Goal: Task Accomplishment & Management: Use online tool/utility

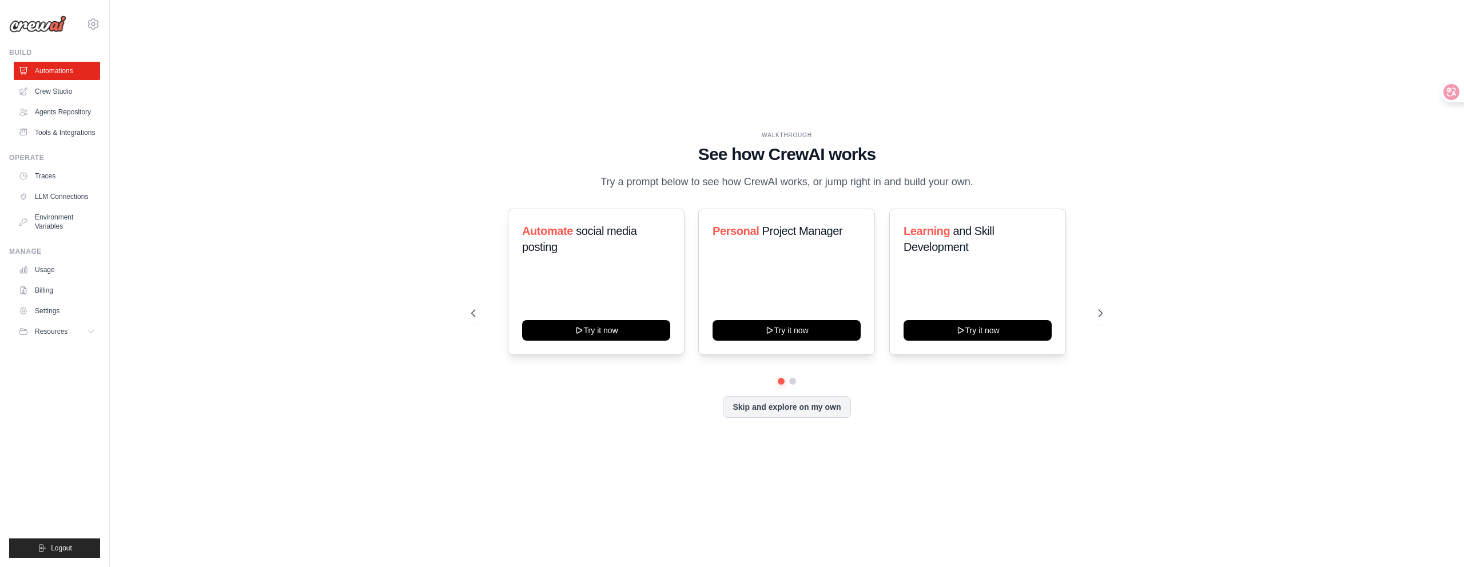
click at [794, 385] on div at bounding box center [786, 381] width 631 height 7
click at [793, 386] on button at bounding box center [792, 381] width 9 height 9
click at [780, 386] on button at bounding box center [781, 381] width 9 height 9
drag, startPoint x: 713, startPoint y: 149, endPoint x: 812, endPoint y: 150, distance: 99.5
click at [818, 150] on h1 "See how CrewAI works" at bounding box center [786, 154] width 631 height 21
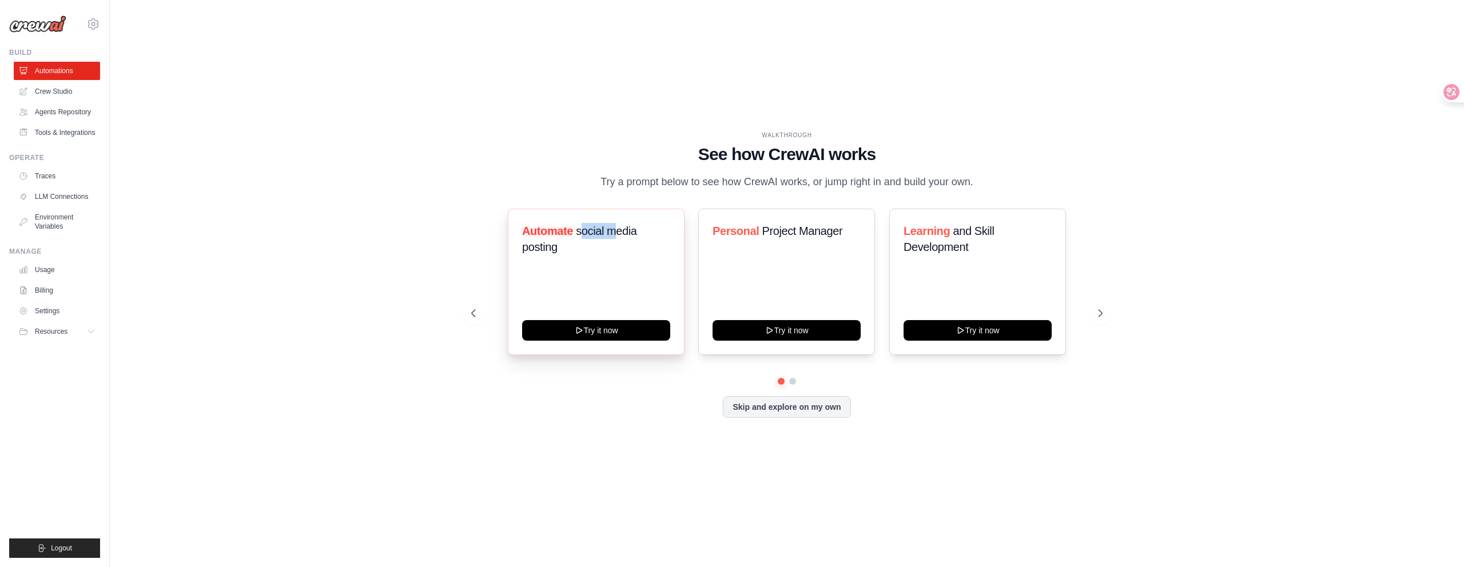
drag, startPoint x: 582, startPoint y: 238, endPoint x: 613, endPoint y: 240, distance: 31.0
click at [613, 240] on span "social media posting" at bounding box center [579, 239] width 115 height 29
click at [553, 190] on div "WALKTHROUGH See how CrewAI works Try a prompt below to see how CrewAI works, or…" at bounding box center [786, 160] width 631 height 59
drag, startPoint x: 641, startPoint y: 174, endPoint x: 894, endPoint y: 180, distance: 253.4
click at [894, 180] on p "Try a prompt below to see how CrewAI works, or jump right in and build your own." at bounding box center [787, 182] width 384 height 17
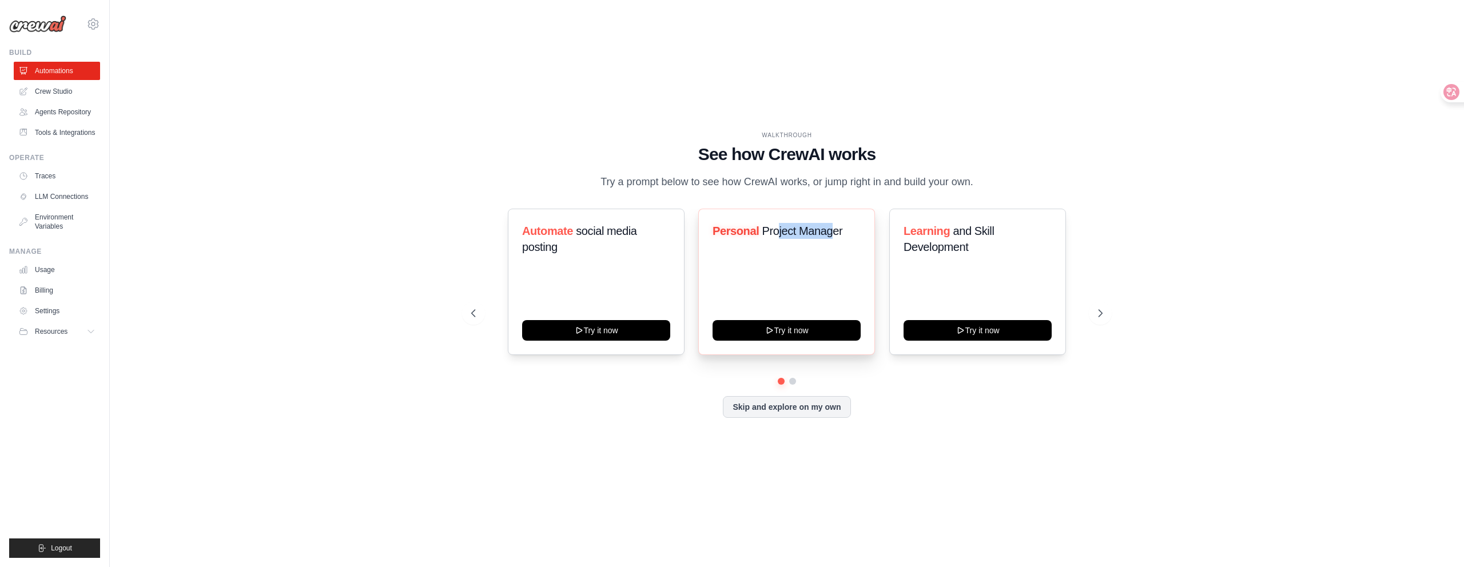
drag, startPoint x: 778, startPoint y: 242, endPoint x: 846, endPoint y: 242, distance: 68.6
click at [834, 237] on span "Project Manager" at bounding box center [802, 231] width 81 height 13
click at [1097, 325] on button at bounding box center [1100, 313] width 23 height 23
click at [472, 311] on button at bounding box center [473, 313] width 23 height 23
click at [55, 90] on link "Crew Studio" at bounding box center [58, 91] width 86 height 18
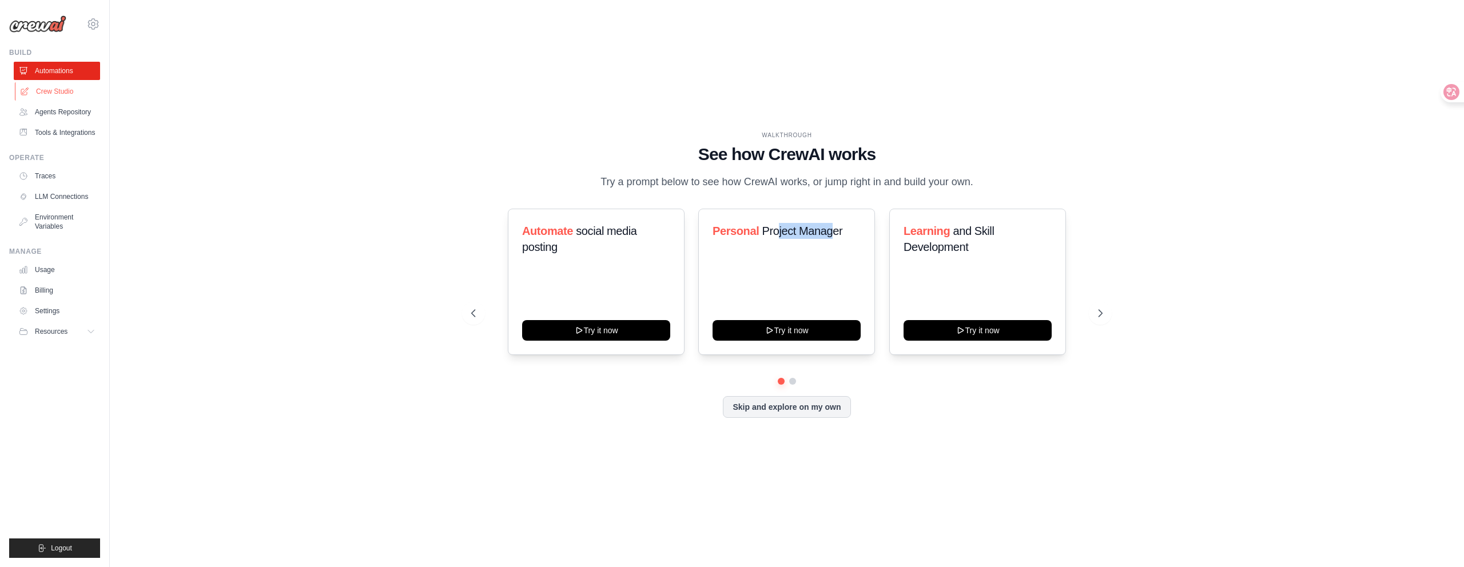
click at [51, 86] on link "Crew Studio" at bounding box center [58, 91] width 86 height 18
click at [62, 96] on link "Crew Studio" at bounding box center [58, 91] width 86 height 18
click at [62, 113] on link "Agents Repository" at bounding box center [58, 112] width 86 height 18
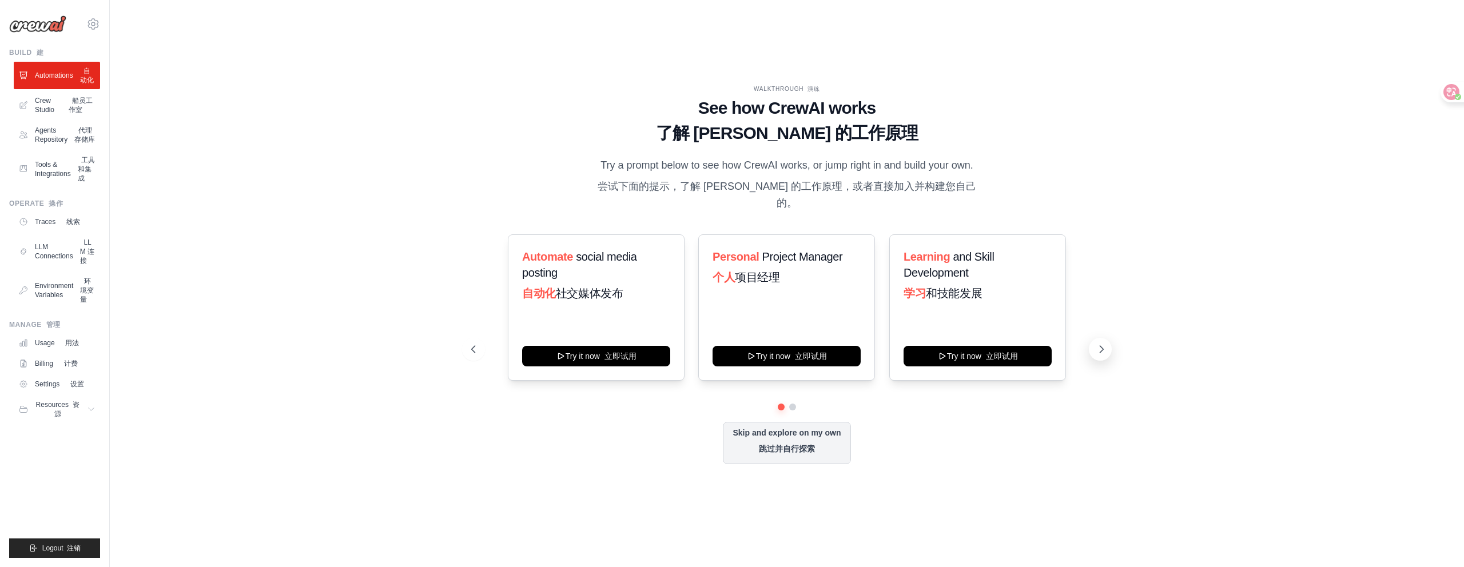
click at [1095, 351] on button at bounding box center [1100, 349] width 23 height 23
click at [477, 347] on icon at bounding box center [472, 349] width 11 height 11
click at [582, 353] on button "Try it now 立即试用" at bounding box center [596, 355] width 148 height 21
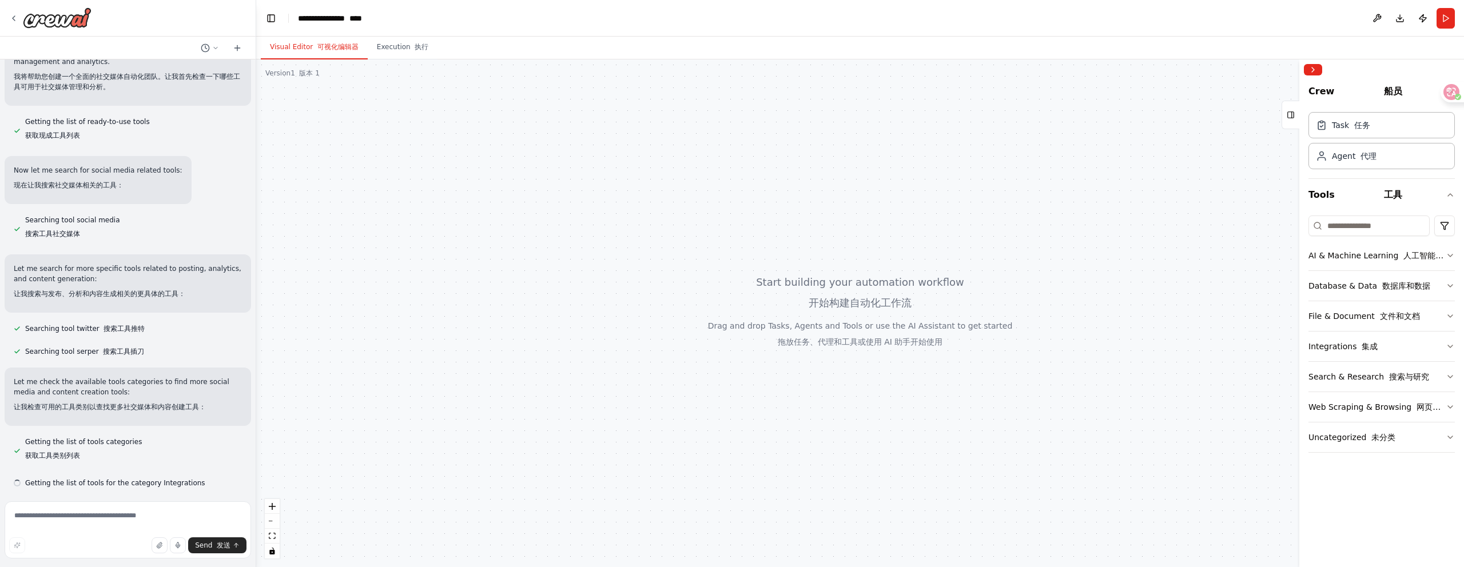
scroll to position [158, 0]
click at [850, 305] on div at bounding box center [860, 313] width 1208 height 508
drag, startPoint x: 782, startPoint y: 340, endPoint x: 819, endPoint y: 327, distance: 38.7
click at [764, 323] on div at bounding box center [860, 313] width 1208 height 508
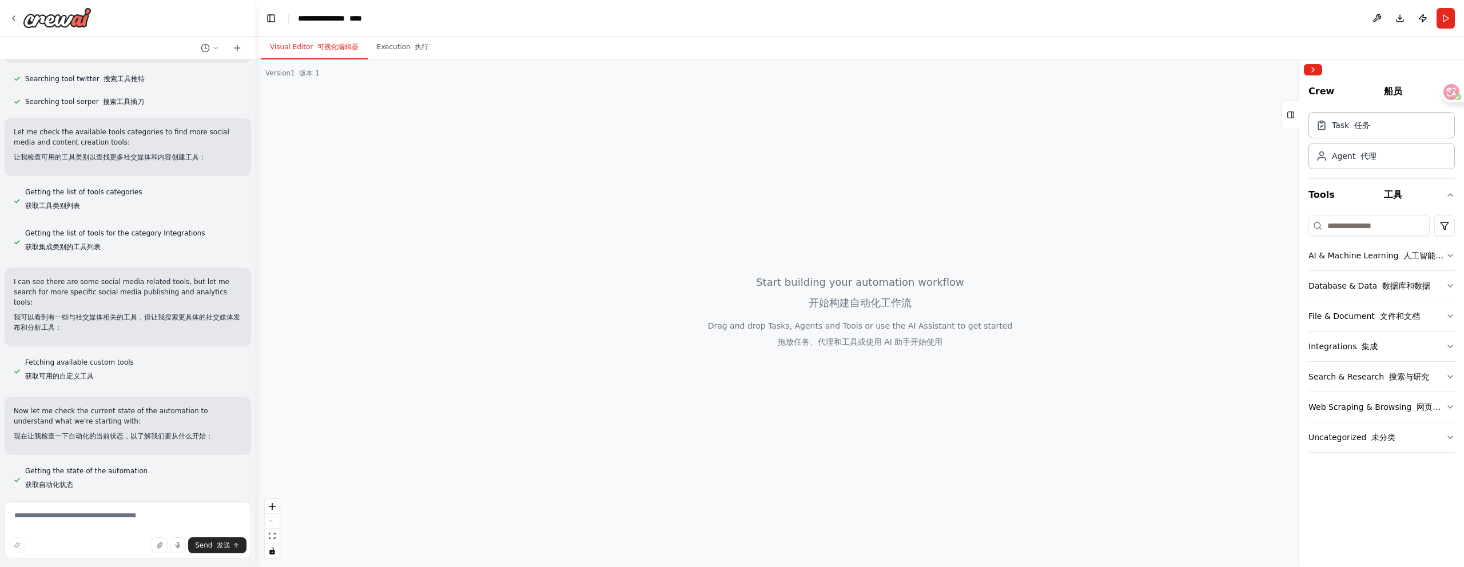
scroll to position [414, 0]
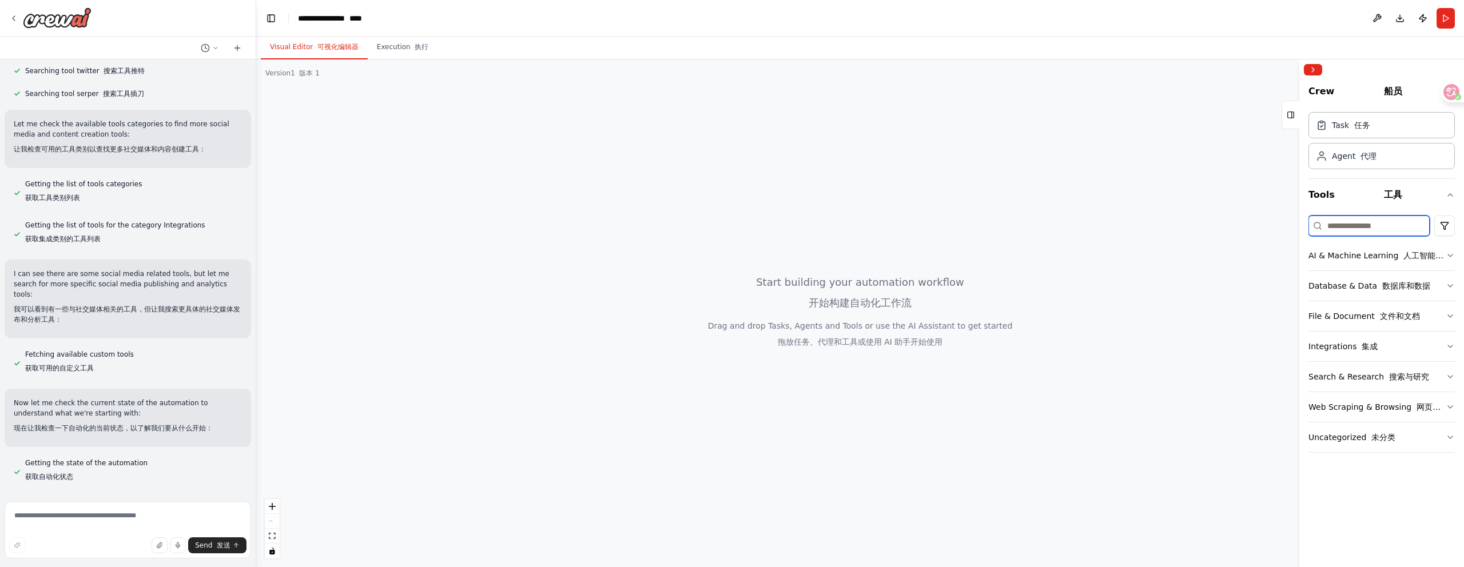
click at [1374, 228] on input at bounding box center [1369, 226] width 121 height 21
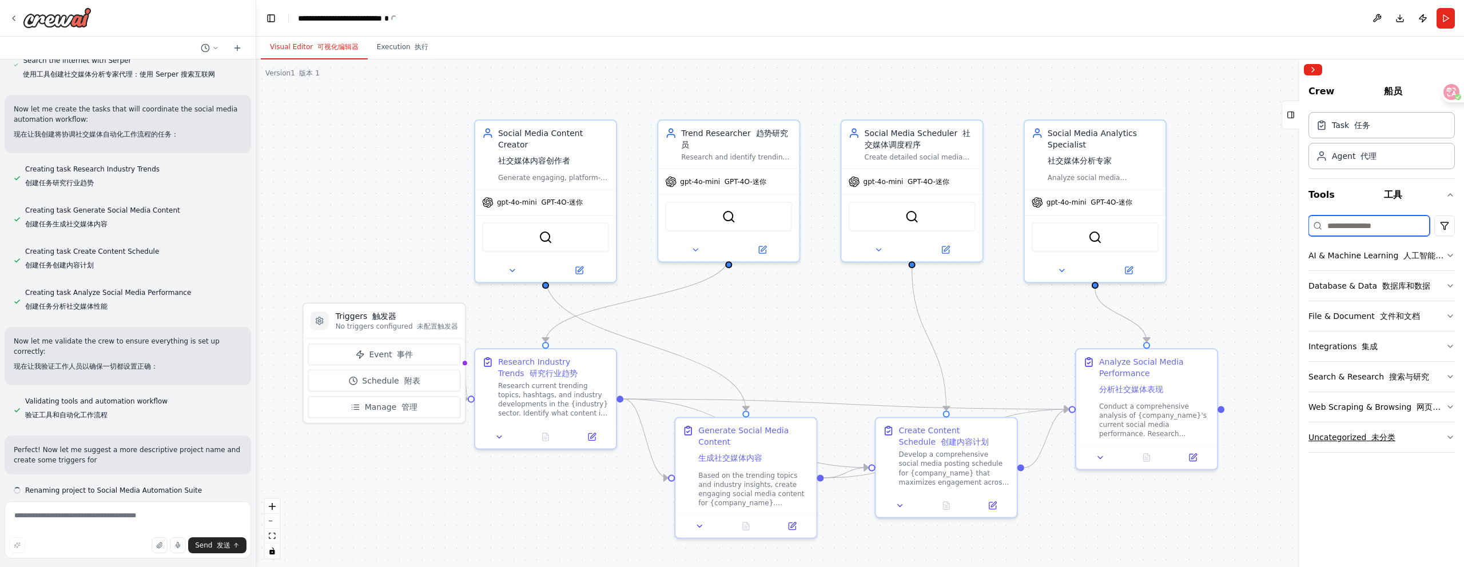
scroll to position [1355, 0]
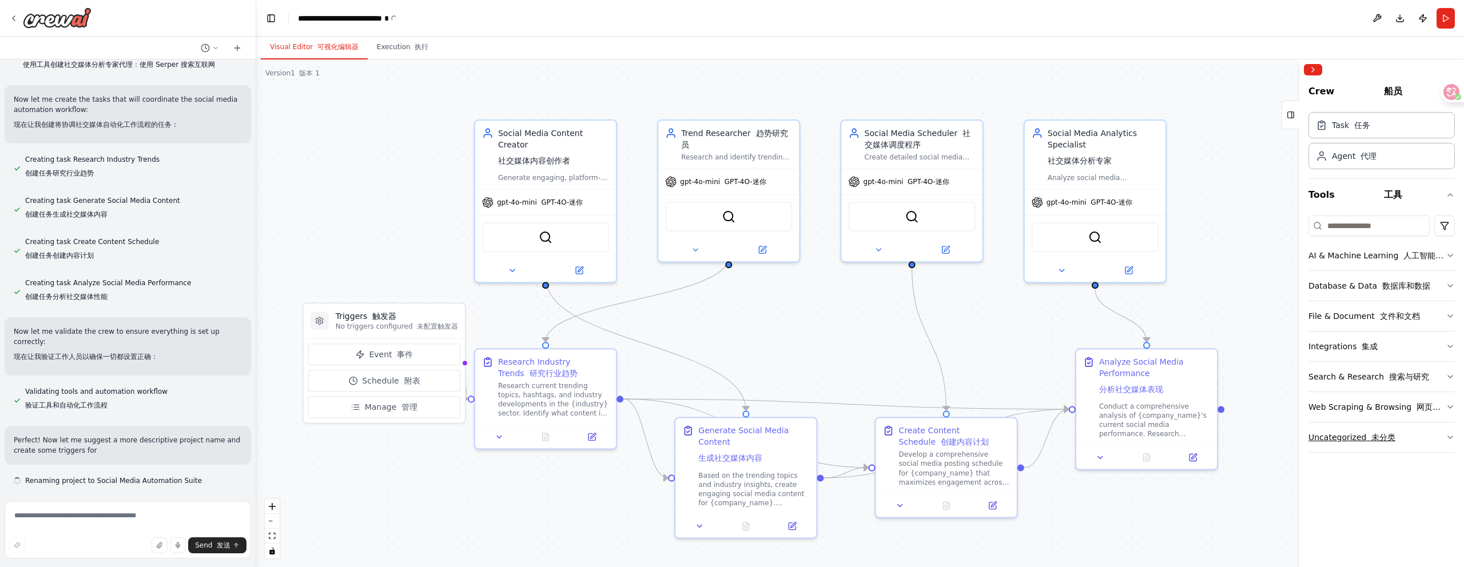
click at [1450, 439] on icon "button" at bounding box center [1450, 437] width 5 height 2
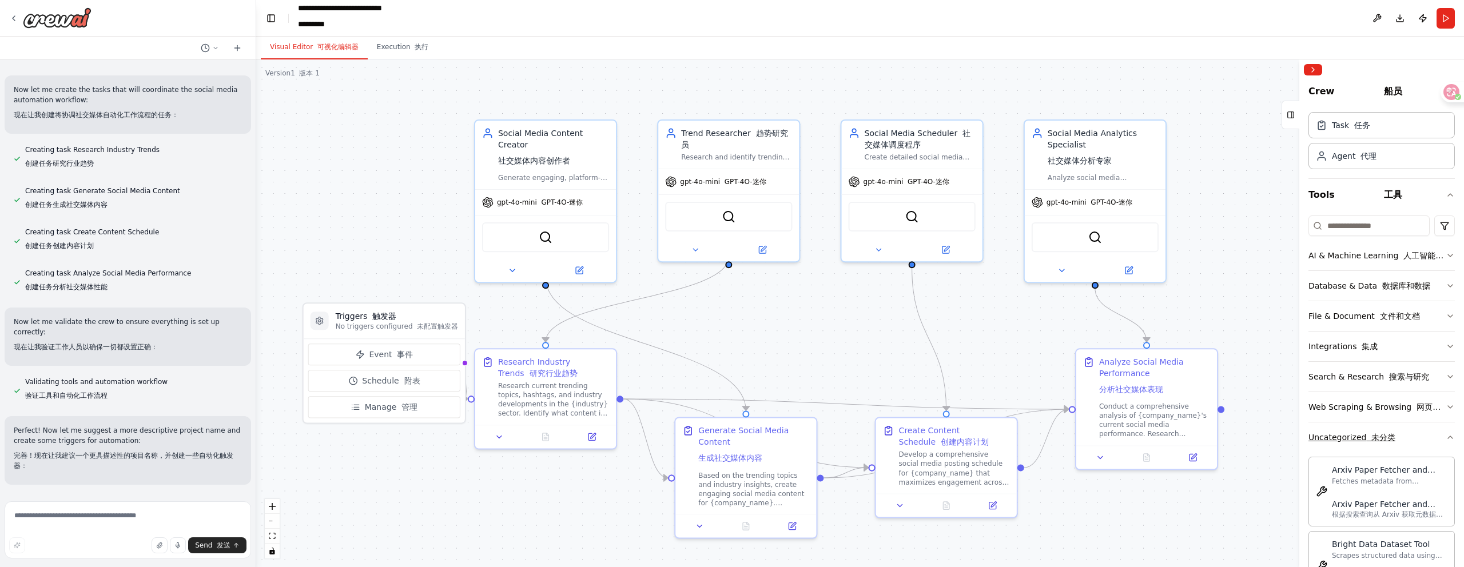
click at [1445, 432] on button "Uncategorized 未分类" at bounding box center [1382, 438] width 146 height 30
click at [1448, 404] on icon "button" at bounding box center [1450, 407] width 9 height 9
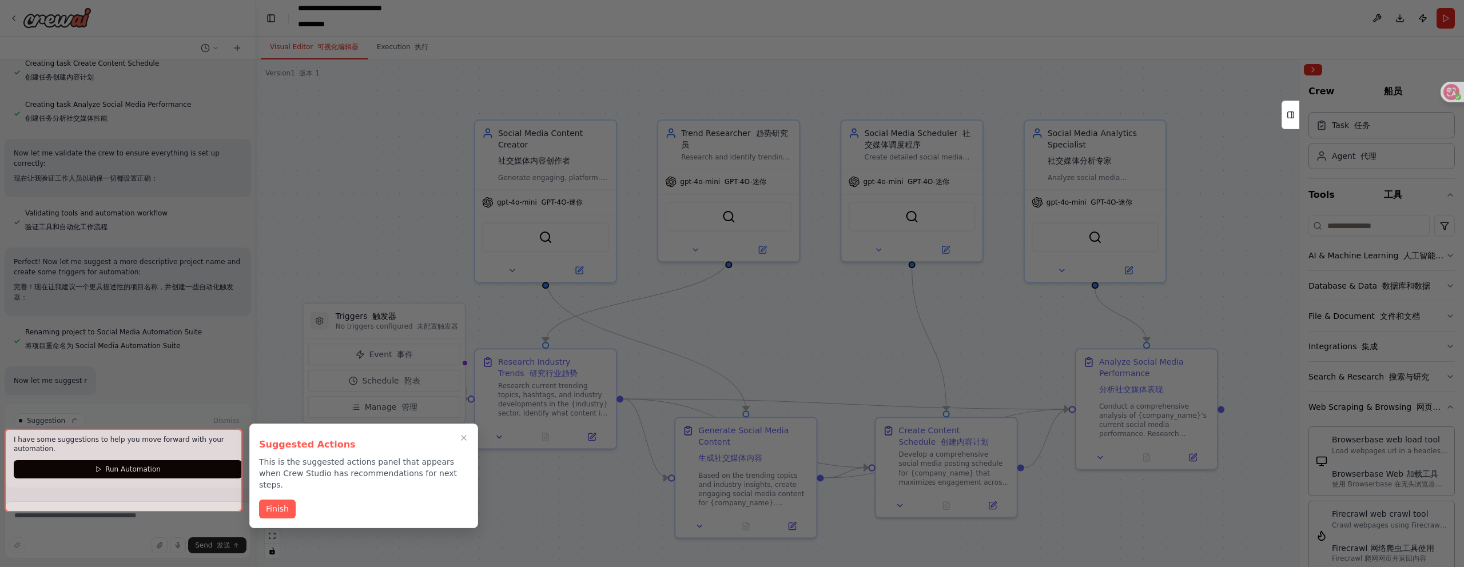
scroll to position [1534, 0]
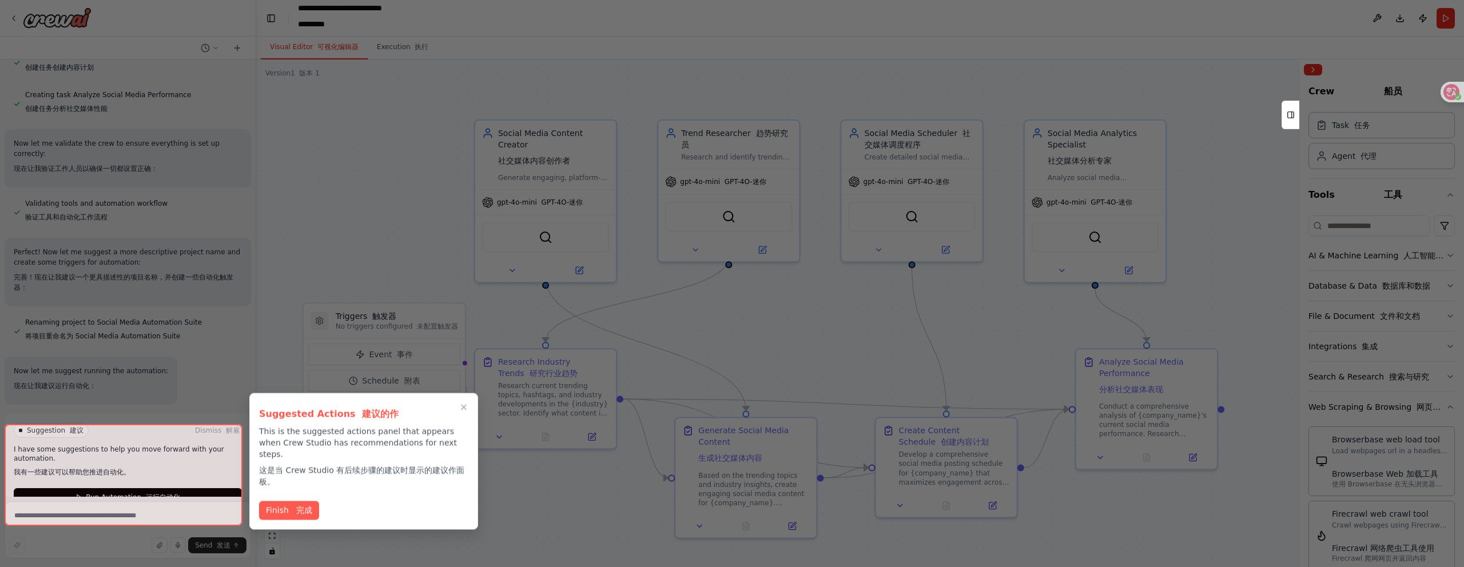
click at [1443, 405] on div at bounding box center [732, 283] width 1464 height 567
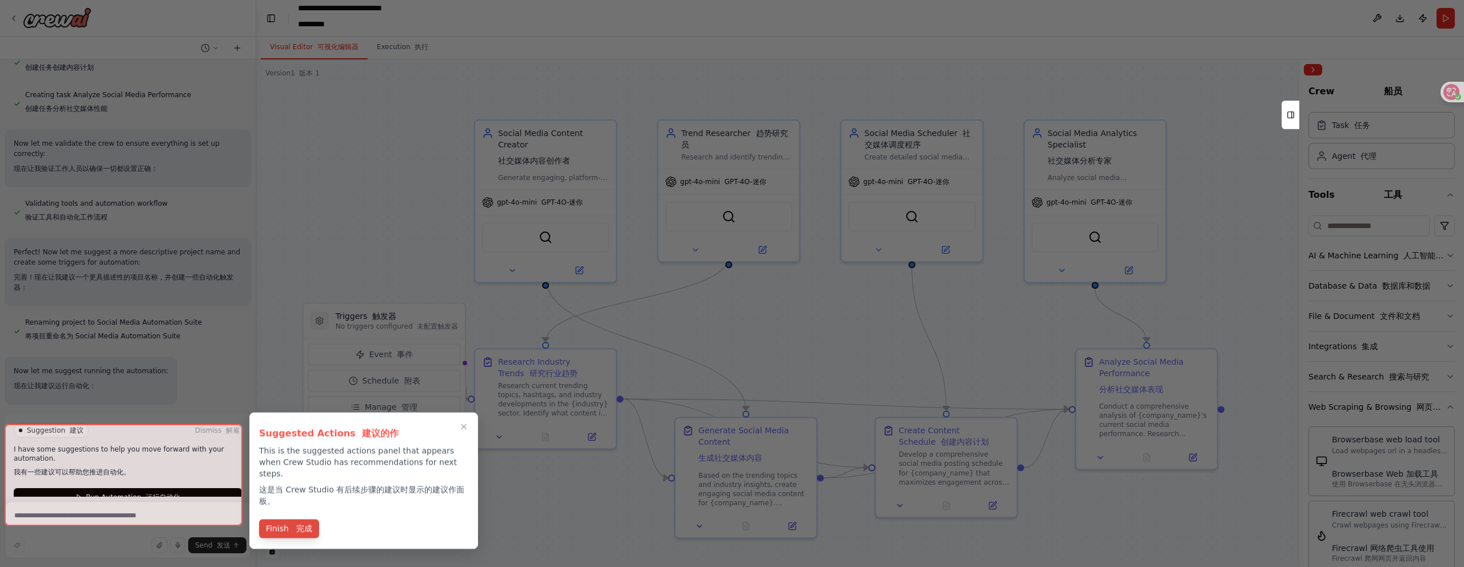
click at [288, 520] on button "Finish 完成" at bounding box center [289, 529] width 60 height 19
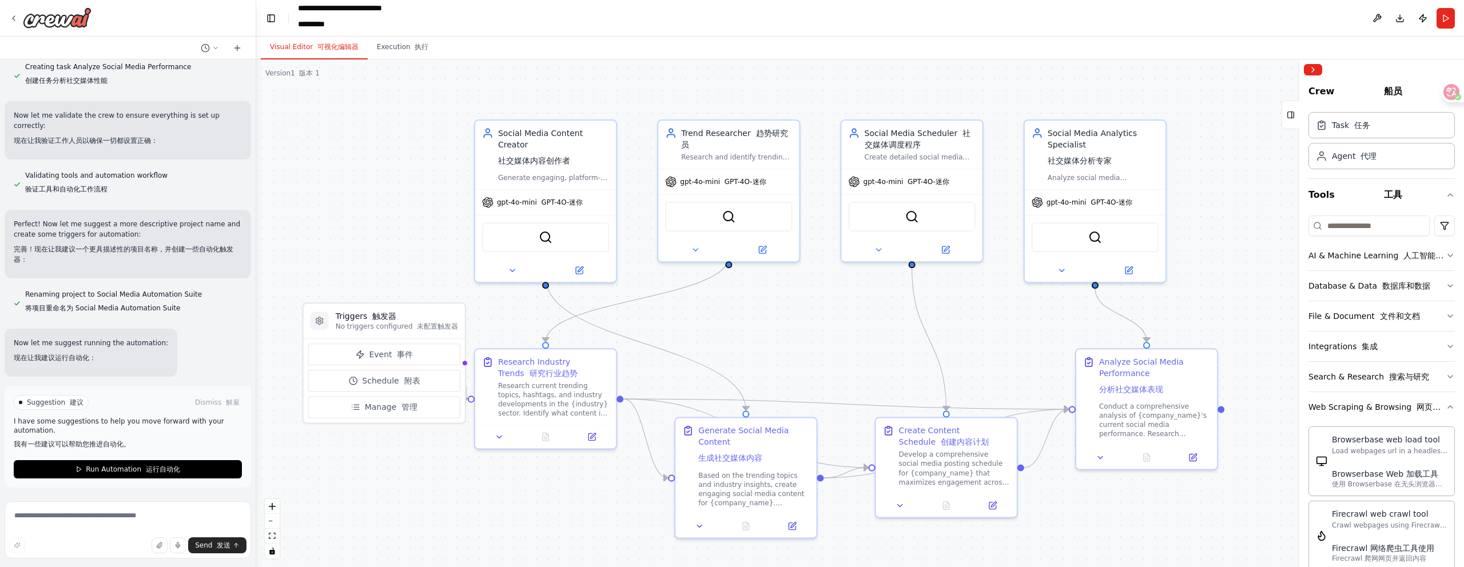
scroll to position [1572, 0]
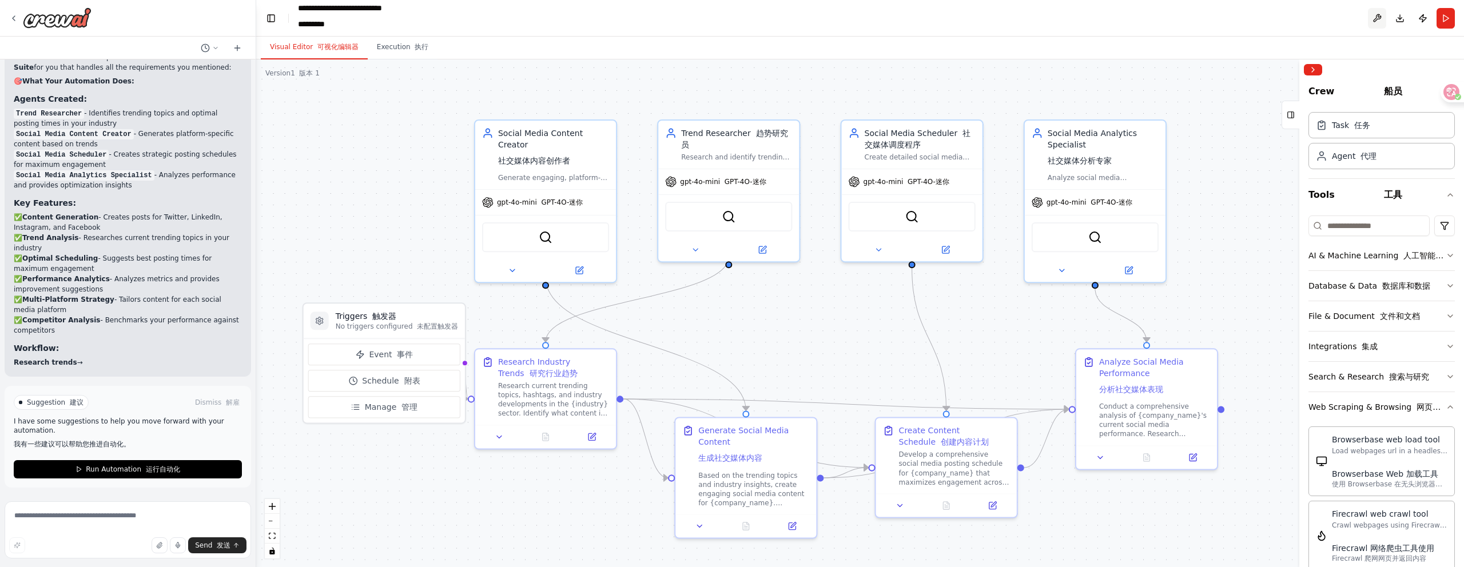
click at [1373, 15] on button at bounding box center [1377, 18] width 18 height 21
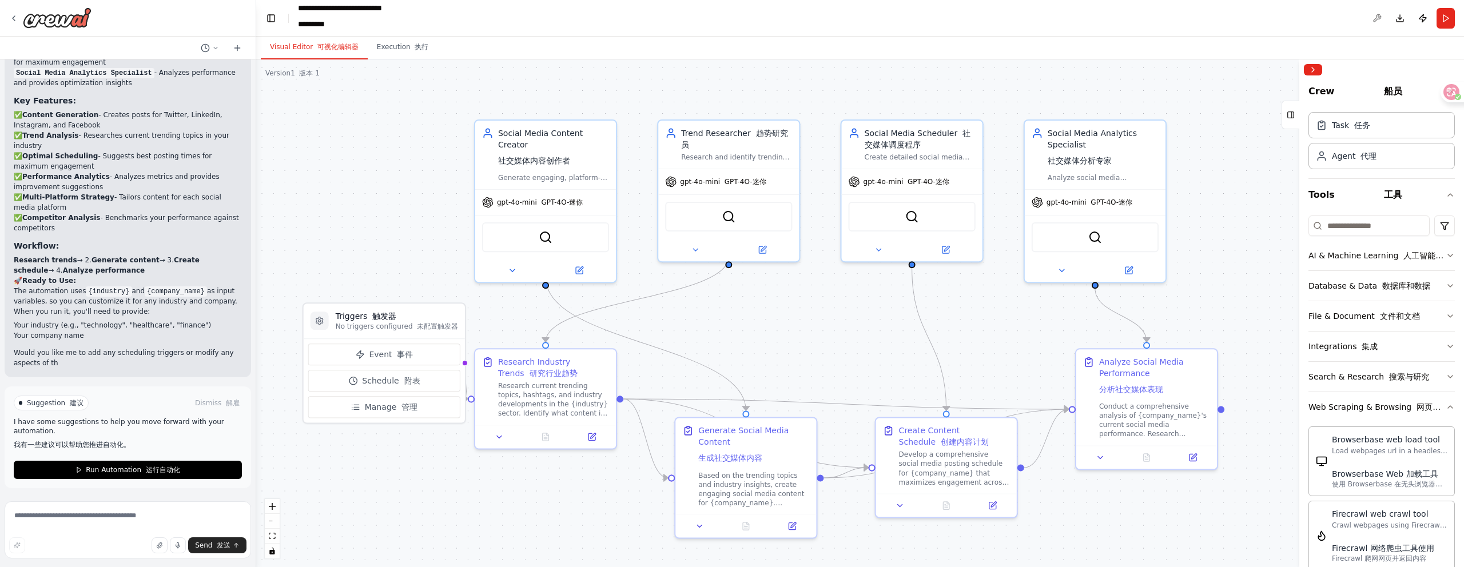
scroll to position [2018, 0]
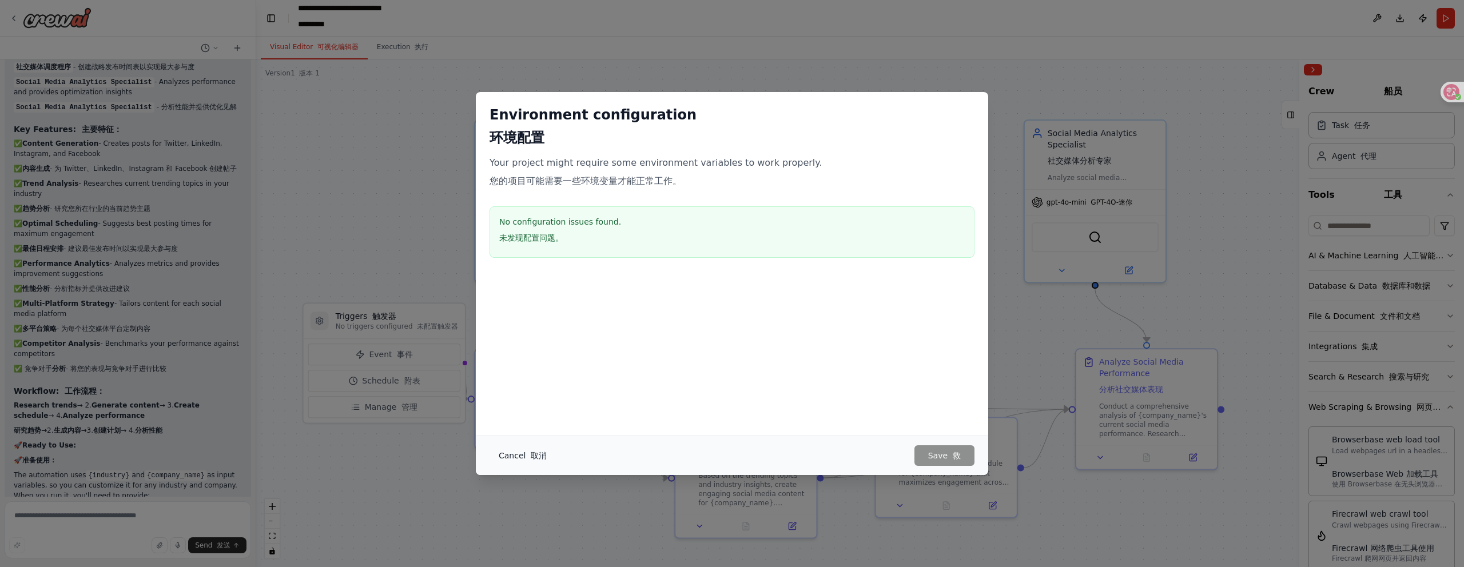
click at [516, 466] on button "Cancel 取消" at bounding box center [523, 456] width 66 height 21
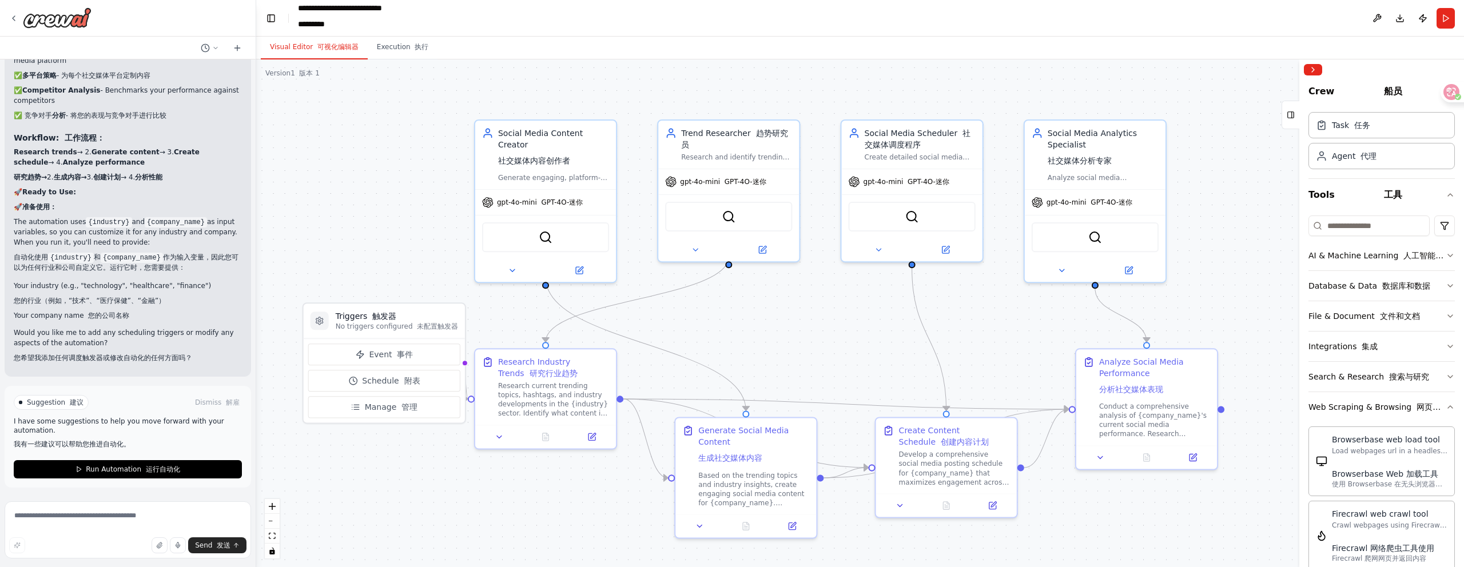
scroll to position [2291, 0]
click at [124, 473] on span "Run Automation 运行自动化" at bounding box center [133, 469] width 94 height 9
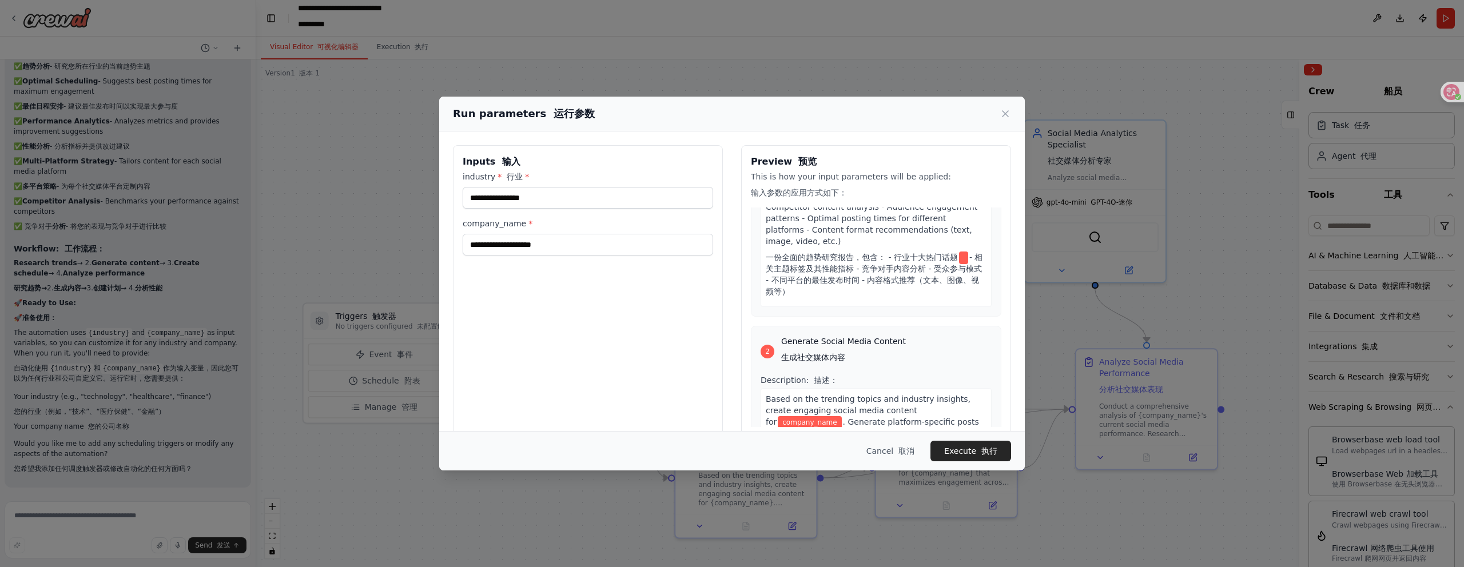
scroll to position [0, 0]
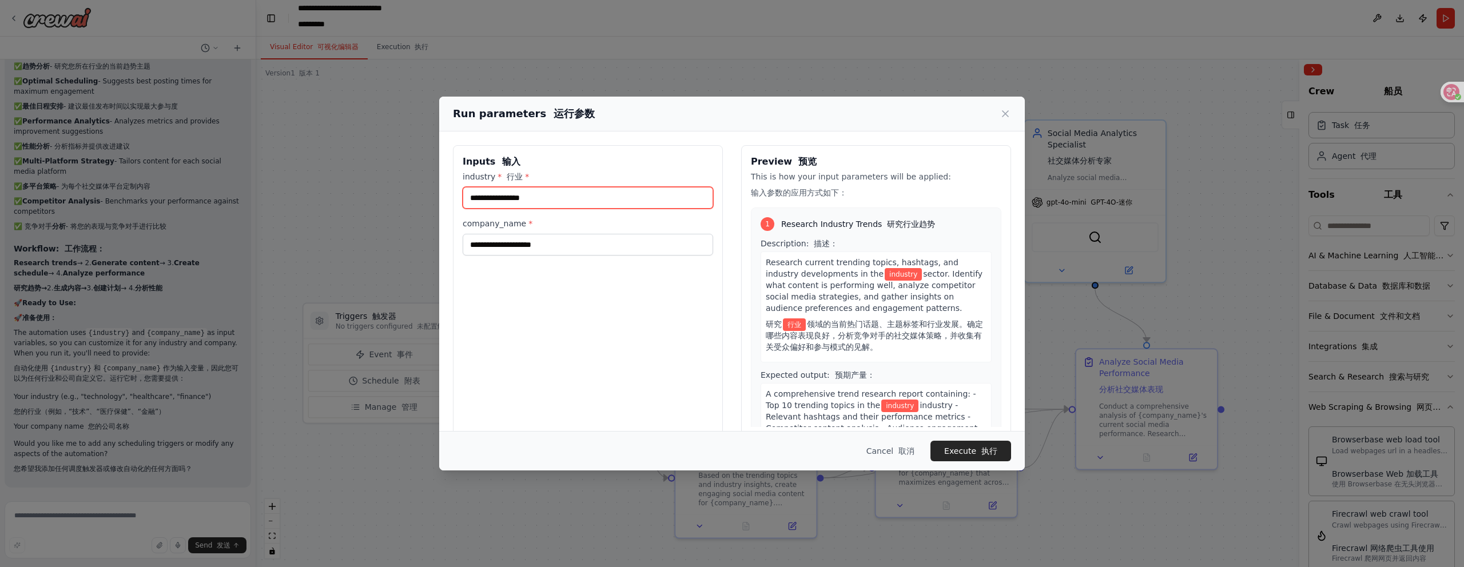
click at [582, 194] on input "industry * 行业 *" at bounding box center [588, 198] width 251 height 22
type input "**"
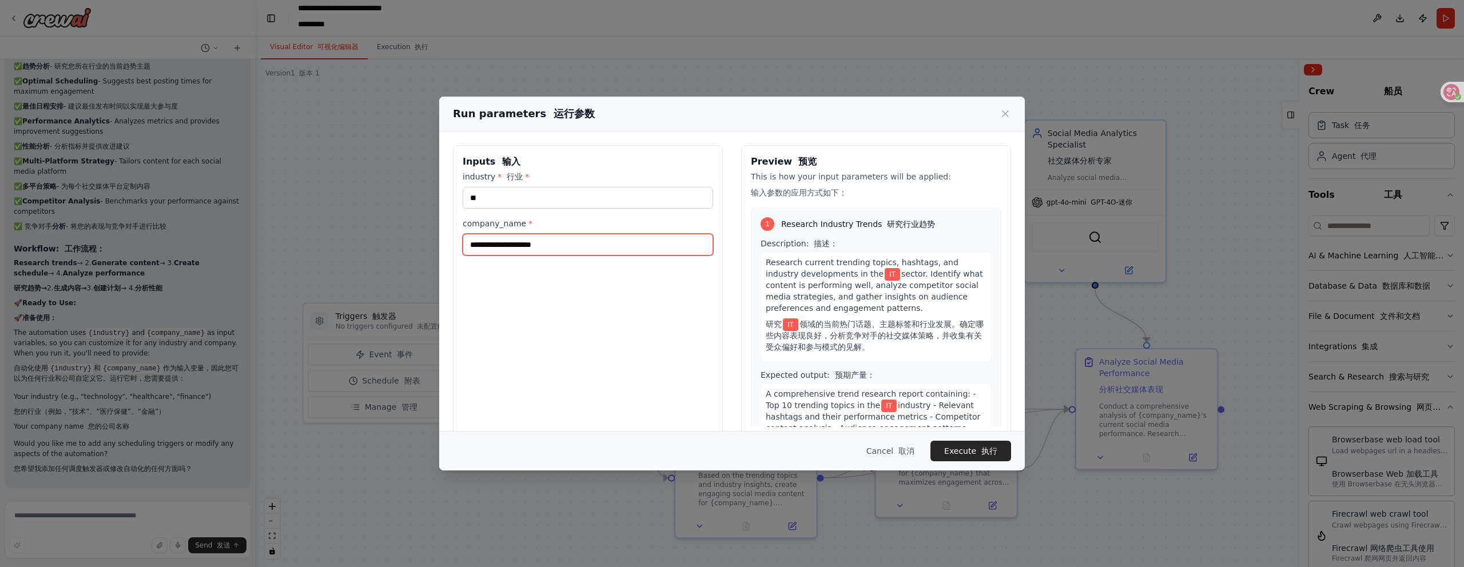
click at [560, 253] on input "company_name *" at bounding box center [588, 245] width 251 height 22
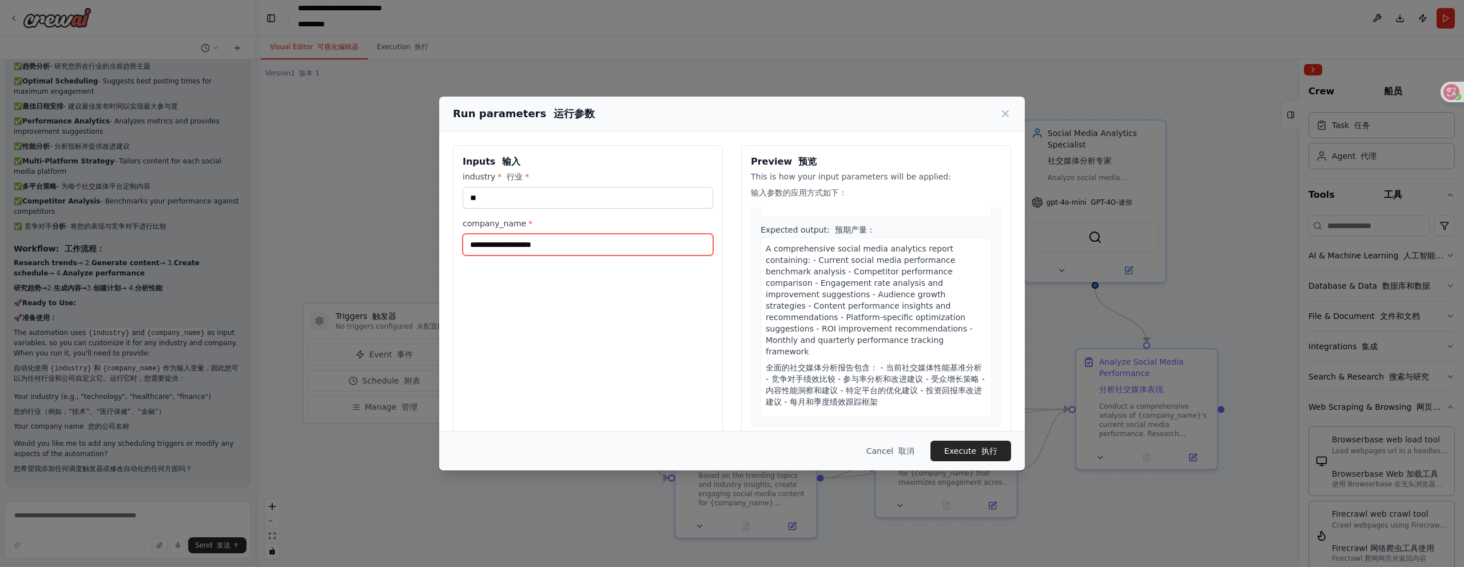
scroll to position [19, 0]
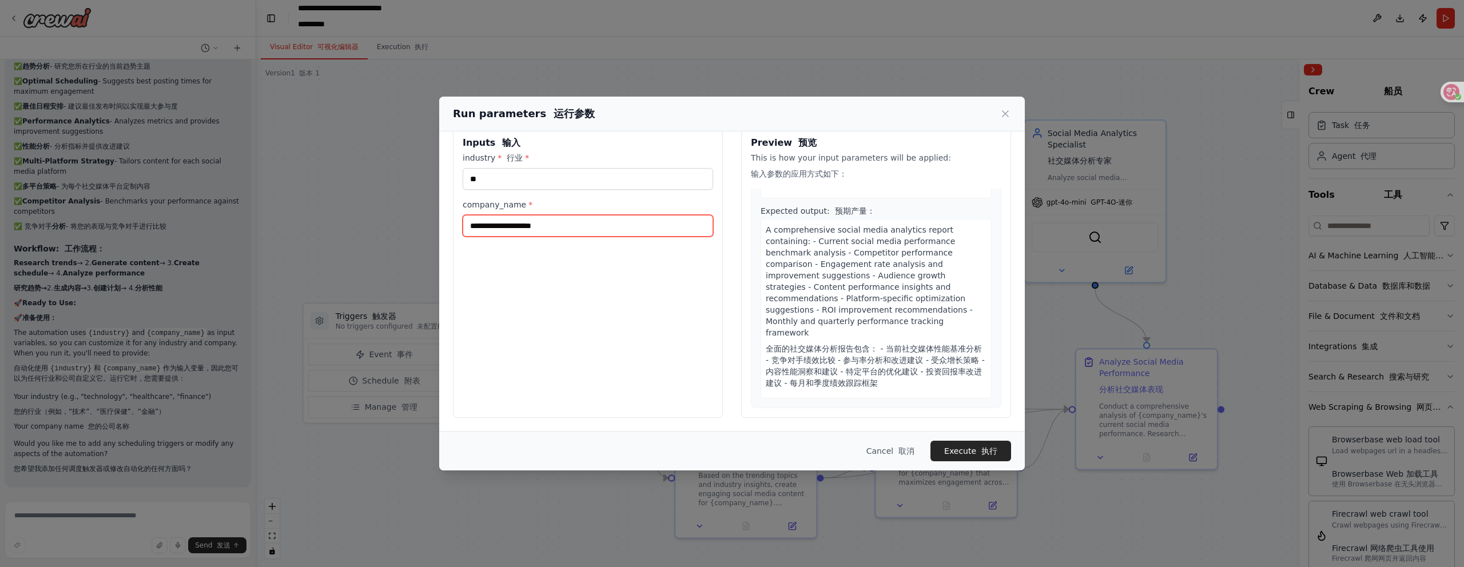
click at [610, 222] on input "company_name *" at bounding box center [588, 226] width 251 height 22
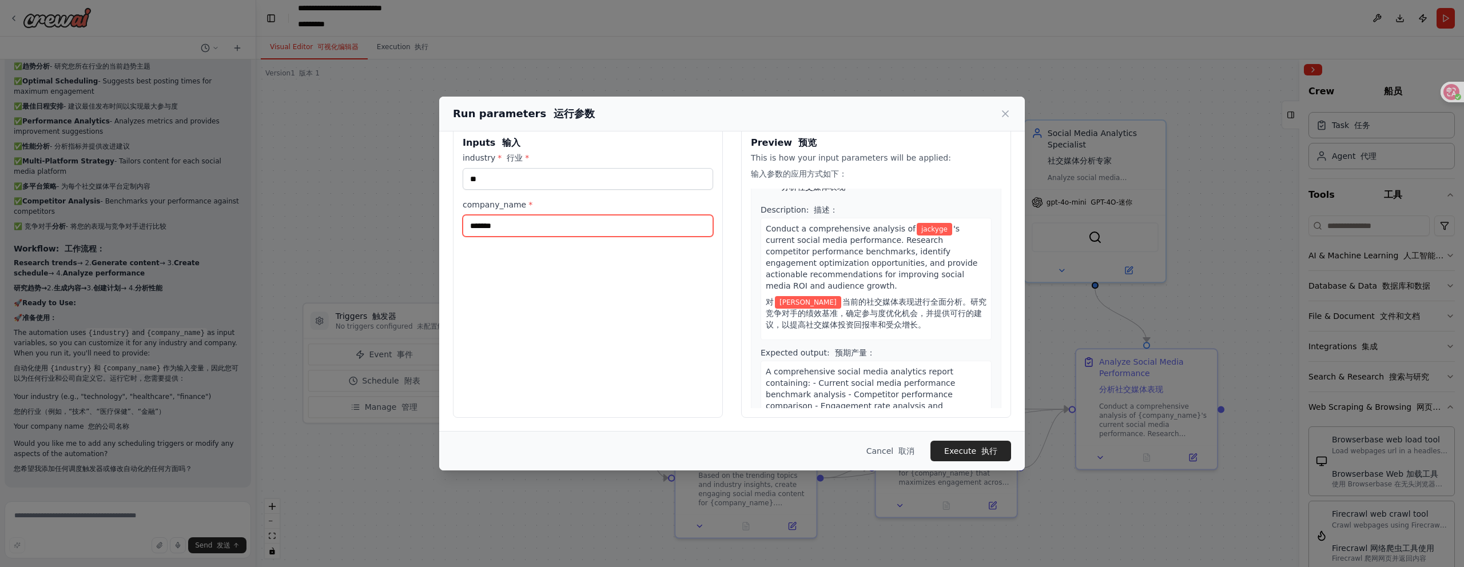
scroll to position [1281, 0]
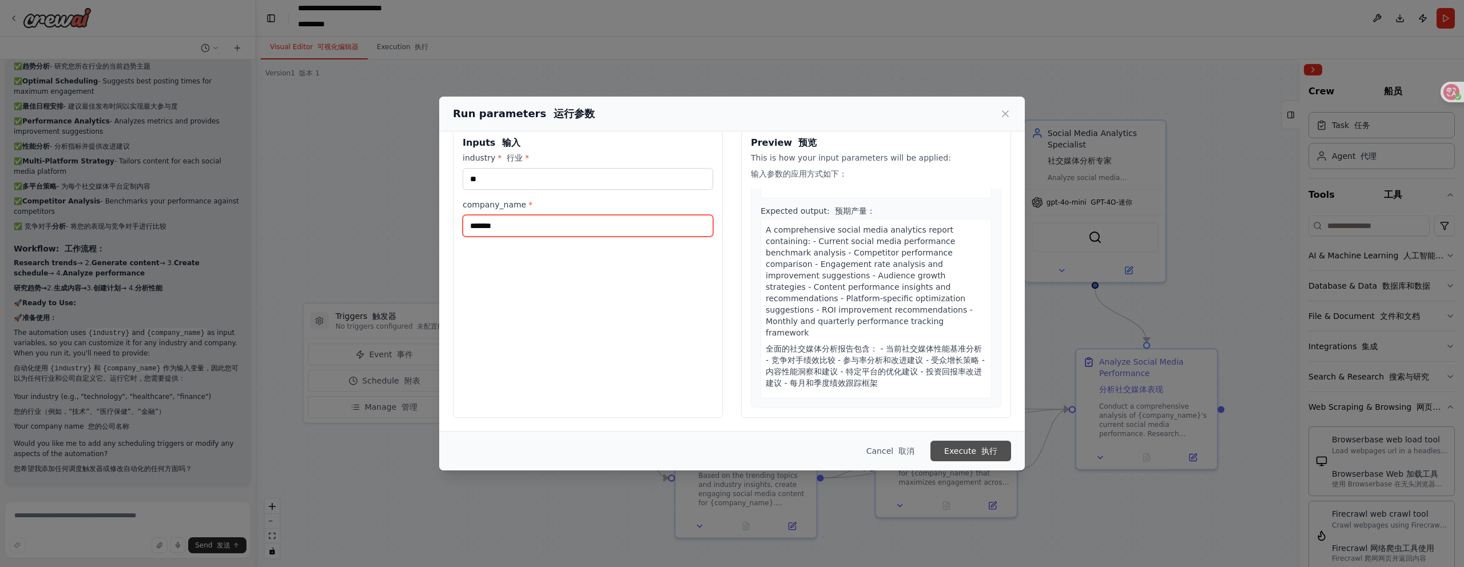
type input "*******"
click at [960, 453] on button "Execute 执行" at bounding box center [971, 451] width 81 height 21
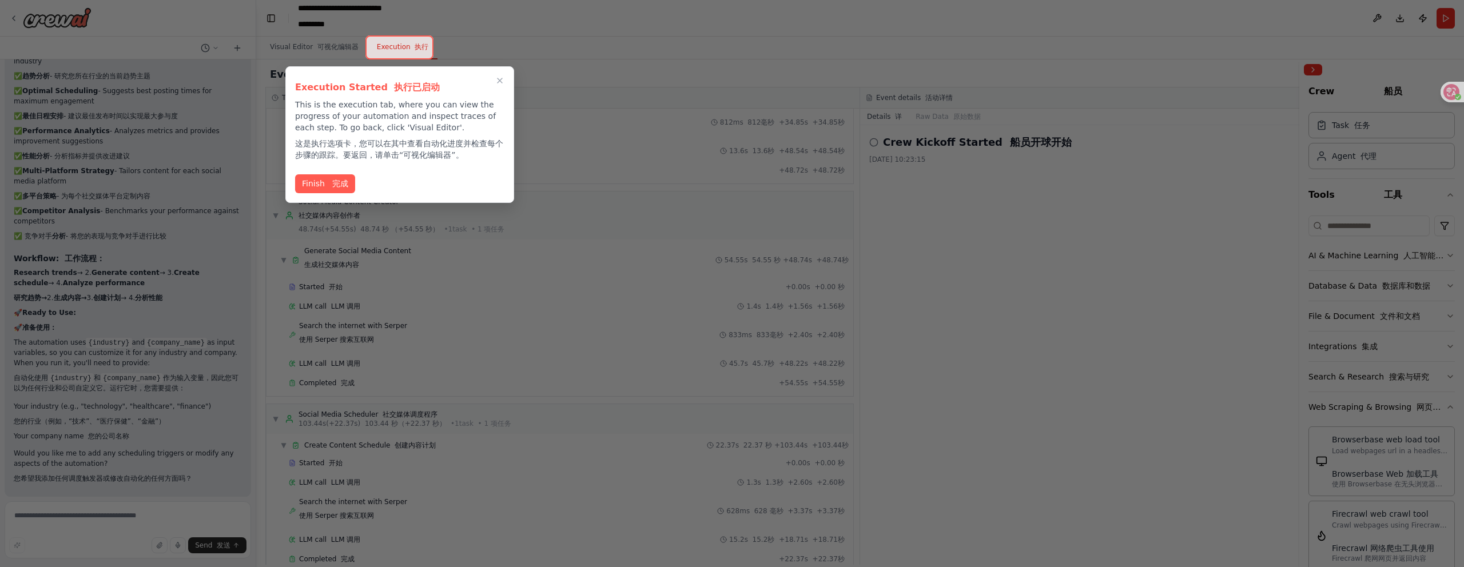
scroll to position [515, 0]
click at [333, 185] on font "完成" at bounding box center [340, 182] width 16 height 9
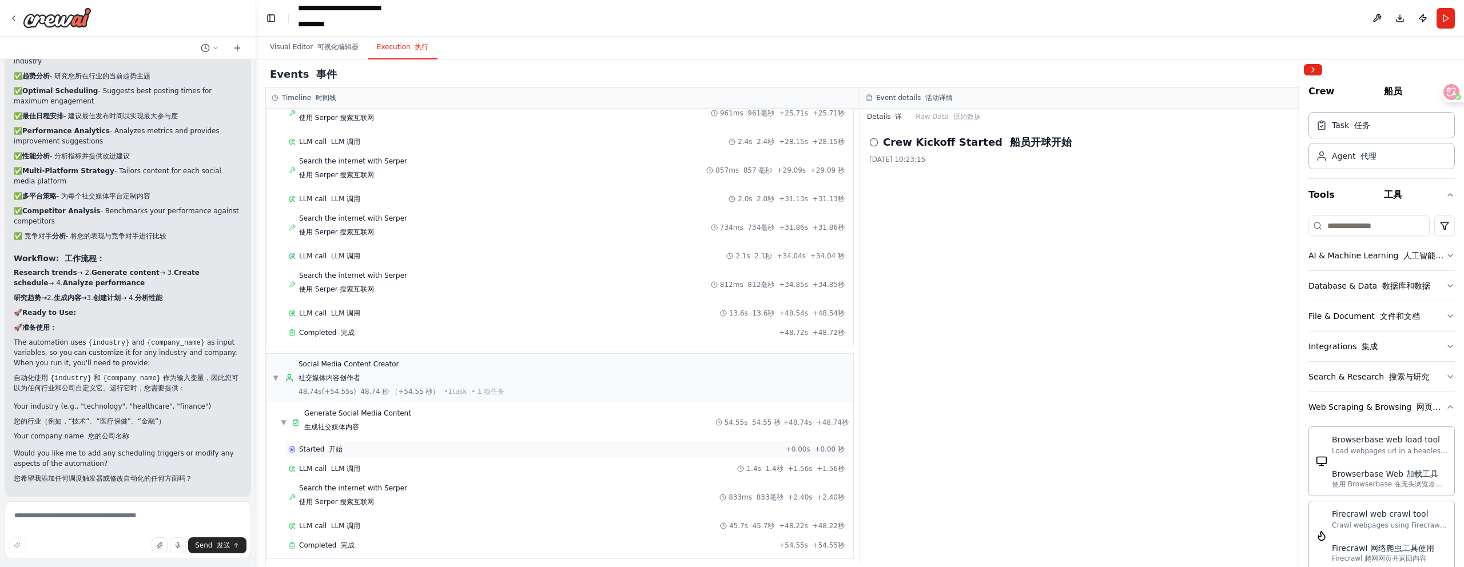
scroll to position [0, 0]
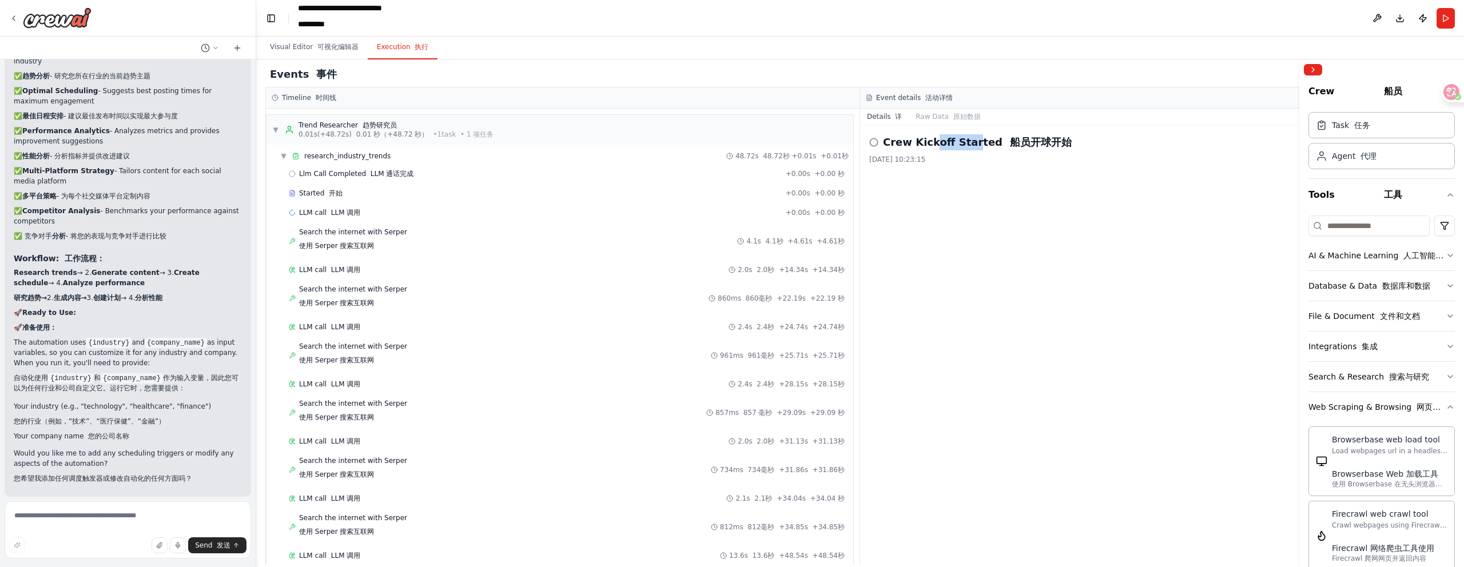
drag, startPoint x: 951, startPoint y: 143, endPoint x: 968, endPoint y: 142, distance: 16.6
click at [967, 142] on h2 "Crew Kickoff Started 船员开球开始" at bounding box center [977, 142] width 189 height 16
drag, startPoint x: 893, startPoint y: 157, endPoint x: 1009, endPoint y: 153, distance: 115.6
click at [935, 157] on div "2025/10/15 10:23:15" at bounding box center [1157, 159] width 577 height 9
click at [870, 145] on circle at bounding box center [873, 141] width 7 height 7
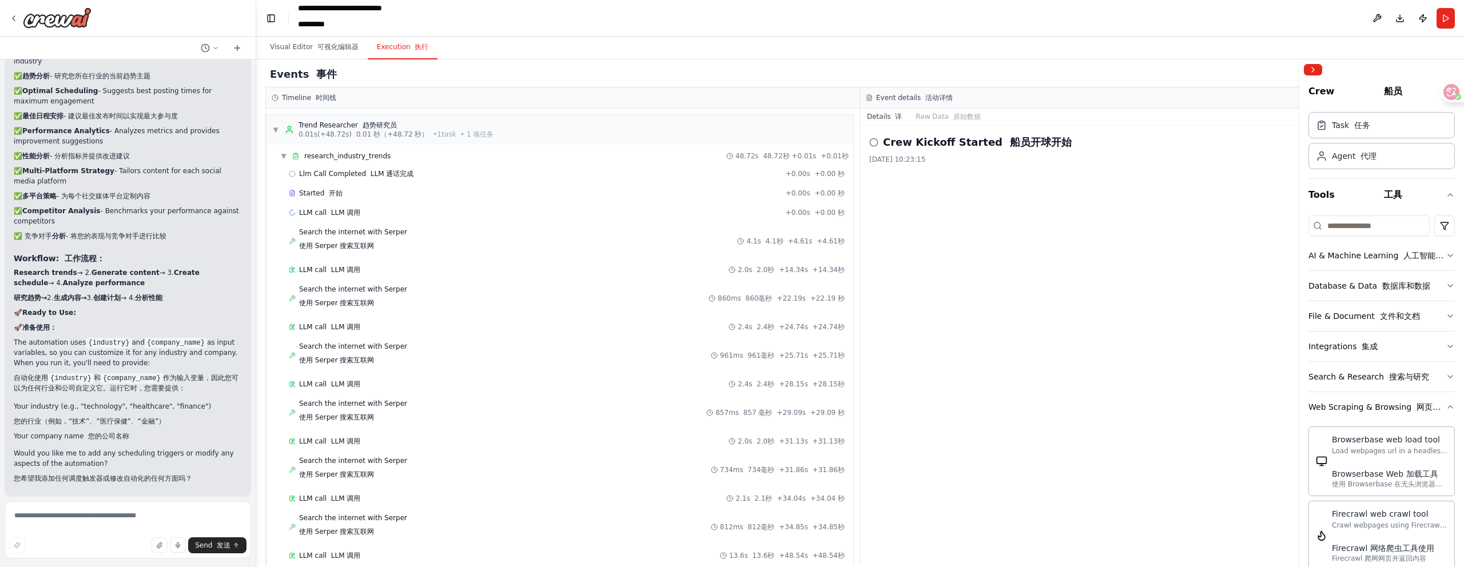
click at [875, 145] on icon at bounding box center [873, 142] width 9 height 9
click at [311, 47] on button "Visual Editor 可视化编辑器" at bounding box center [314, 47] width 107 height 24
